Goal: Transaction & Acquisition: Purchase product/service

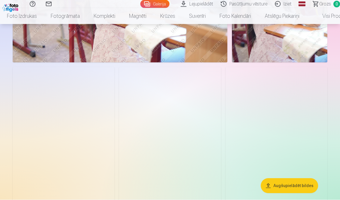
scroll to position [743, 0]
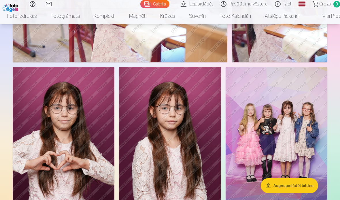
click at [307, 151] on img at bounding box center [276, 143] width 102 height 153
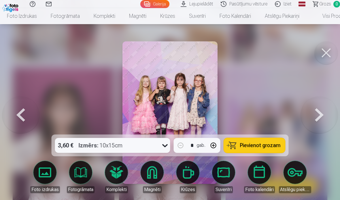
scroll to position [766, 0]
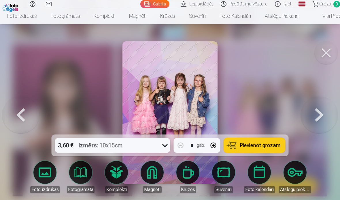
click at [41, 171] on link "Foto izdrukas" at bounding box center [45, 177] width 32 height 32
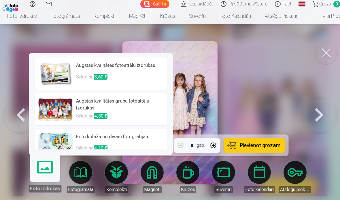
click at [133, 74] on p "Sākot no 3,60 €" at bounding box center [119, 80] width 87 height 12
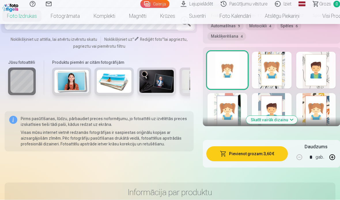
click at [273, 149] on button "Pievienot grozam : 3,60 €" at bounding box center [246, 154] width 81 height 15
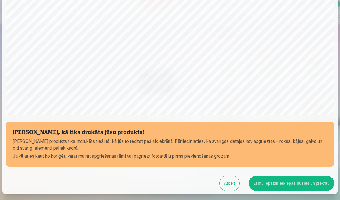
scroll to position [152, 0]
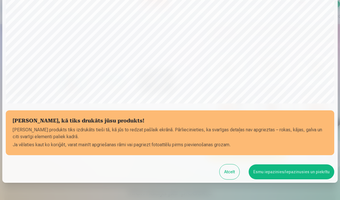
click at [297, 171] on button "Esmu iepazinies/iepazinusies un piekrītu" at bounding box center [290, 172] width 85 height 15
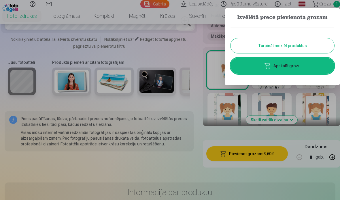
click at [308, 42] on button "Turpināt meklēt produktus" at bounding box center [282, 45] width 104 height 15
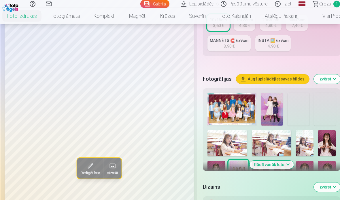
scroll to position [149, 0]
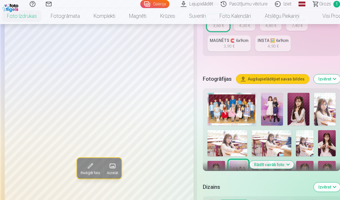
click at [276, 105] on img at bounding box center [272, 109] width 22 height 33
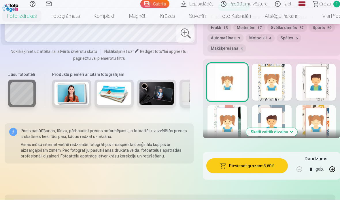
click at [272, 164] on button "Pievienot grozam : 3,60 €" at bounding box center [246, 166] width 81 height 15
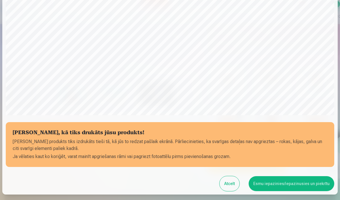
scroll to position [152, 0]
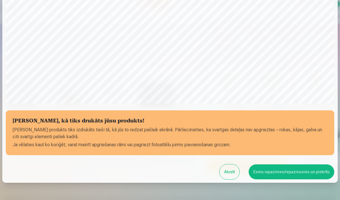
click at [293, 166] on button "Esmu iepazinies/iepazinusies un piekrītu" at bounding box center [290, 172] width 85 height 15
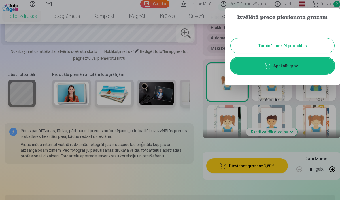
click at [300, 44] on button "Turpināt meklēt produktus" at bounding box center [282, 45] width 104 height 15
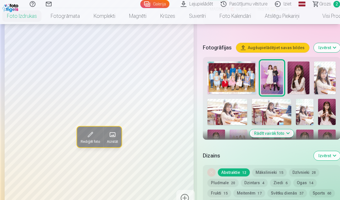
scroll to position [175, 0]
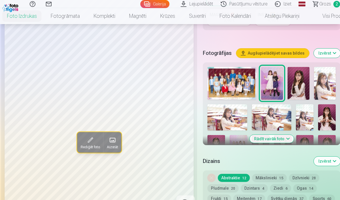
click at [280, 139] on button "Rādīt vairāk foto" at bounding box center [271, 139] width 44 height 8
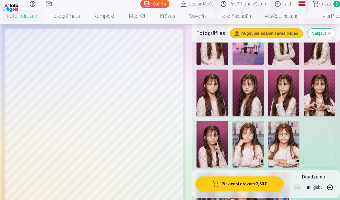
scroll to position [385, 0]
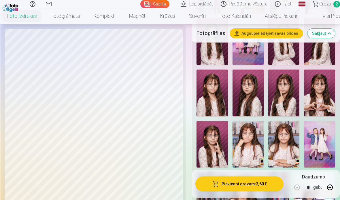
click at [320, 127] on img at bounding box center [319, 144] width 31 height 47
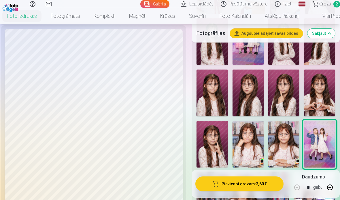
click at [251, 192] on button "Pievienot grozam : 3,60 €" at bounding box center [239, 184] width 88 height 15
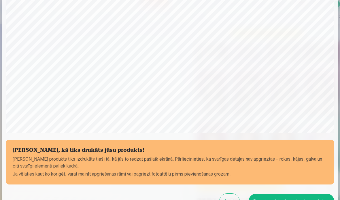
scroll to position [152, 0]
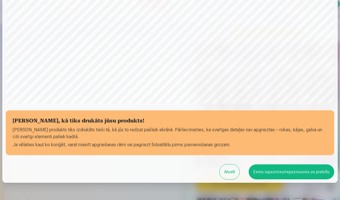
click at [283, 172] on button "Esmu iepazinies/iepazinusies un piekrītu" at bounding box center [290, 172] width 85 height 15
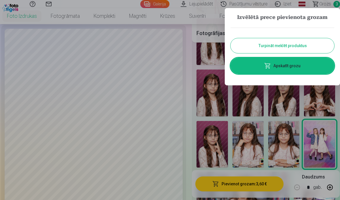
click at [294, 48] on button "Turpināt meklēt produktus" at bounding box center [282, 45] width 104 height 15
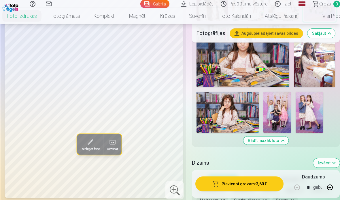
scroll to position [532, 0]
click at [281, 105] on img at bounding box center [277, 112] width 28 height 41
click at [264, 192] on button "Pievienot grozam : 3,60 €" at bounding box center [239, 184] width 88 height 15
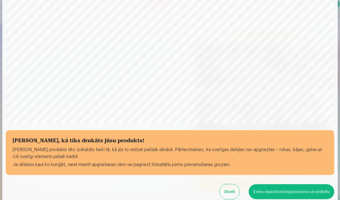
scroll to position [152, 0]
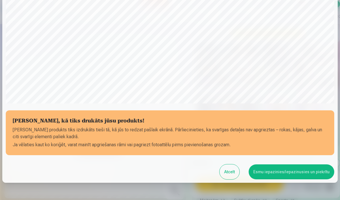
click at [299, 168] on button "Esmu iepazinies/iepazinusies un piekrītu" at bounding box center [290, 172] width 85 height 15
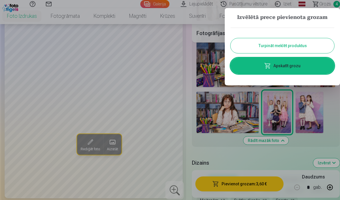
click at [304, 43] on button "Turpināt meklēt produktus" at bounding box center [282, 45] width 104 height 15
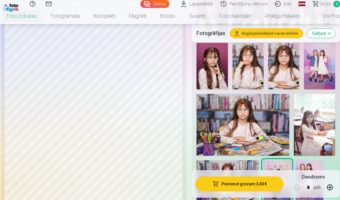
scroll to position [463, 0]
click at [315, 122] on img at bounding box center [314, 125] width 41 height 62
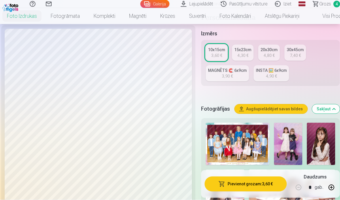
scroll to position [117, 0]
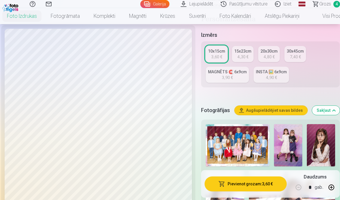
click at [236, 73] on div "MAGNĒTS 🧲 6x9cm" at bounding box center [227, 72] width 39 height 6
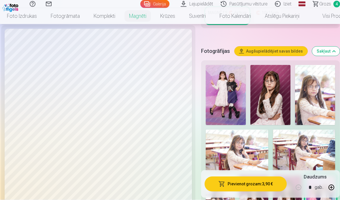
scroll to position [157, 0]
click at [268, 153] on img at bounding box center [236, 150] width 62 height 41
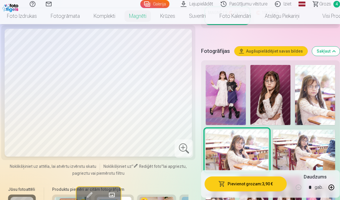
click at [272, 192] on button "Pievienot grozam : 3,90 €" at bounding box center [245, 184] width 82 height 15
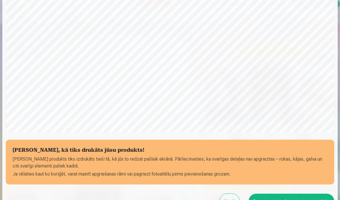
scroll to position [152, 0]
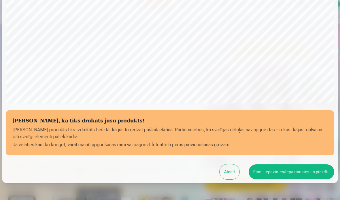
click at [294, 172] on button "Esmu iepazinies/iepazinusies un piekrītu" at bounding box center [290, 172] width 85 height 15
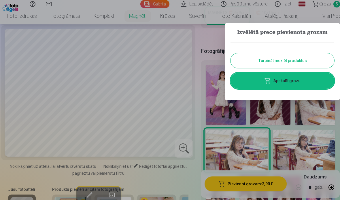
click at [321, 61] on button "Turpināt meklēt produktus" at bounding box center [282, 60] width 104 height 15
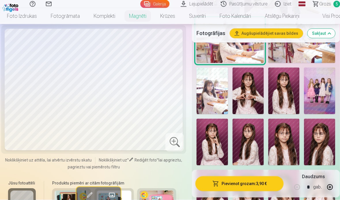
scroll to position [267, 0]
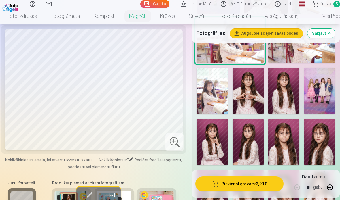
click at [214, 139] on img at bounding box center [211, 142] width 31 height 47
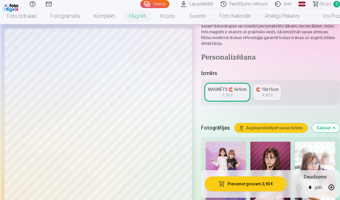
scroll to position [80, 0]
click at [264, 182] on button "Pievienot grozam : 3,90 €" at bounding box center [245, 184] width 82 height 15
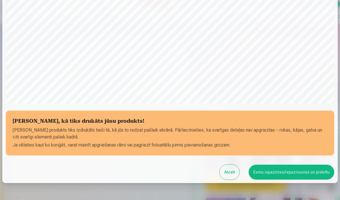
scroll to position [175, 0]
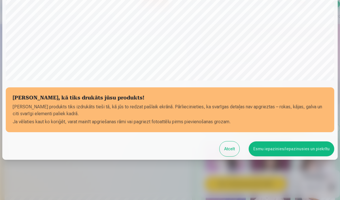
click at [301, 151] on button "Esmu iepazinies/iepazinusies un piekrītu" at bounding box center [290, 149] width 85 height 15
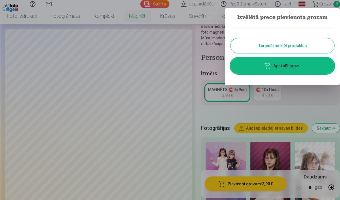
click at [293, 66] on link "Apskatīt grozu" at bounding box center [282, 66] width 104 height 16
